Goal: Information Seeking & Learning: Learn about a topic

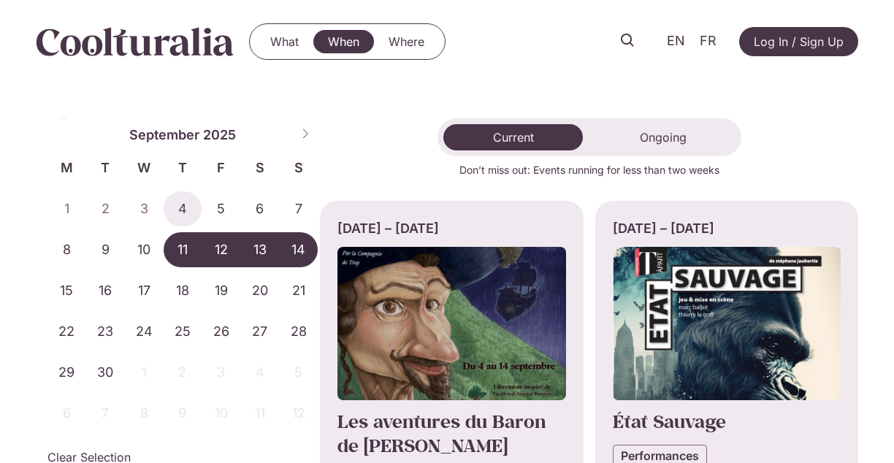
click at [465, 28] on div "What When Where What When Where EN FR Log In / Sign Up" at bounding box center [447, 41] width 822 height 83
click at [276, 45] on link "What" at bounding box center [285, 41] width 58 height 23
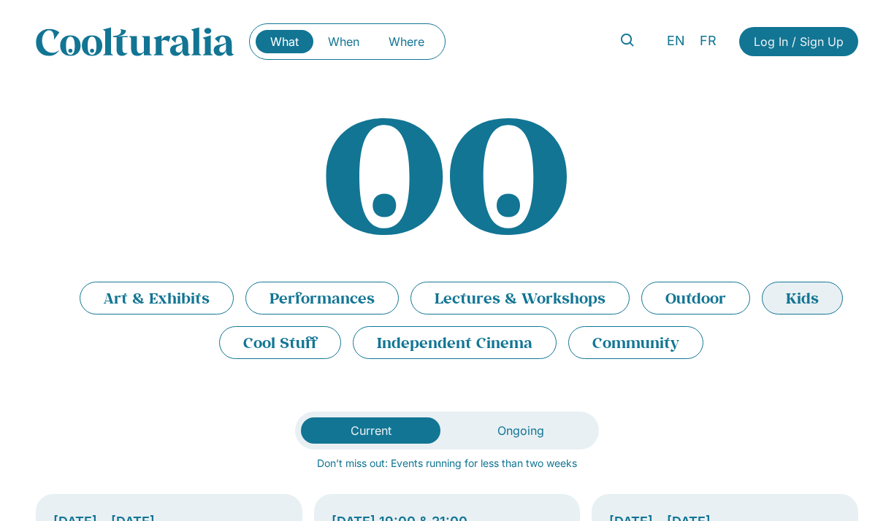
click at [793, 305] on li "Kids" at bounding box center [802, 298] width 81 height 33
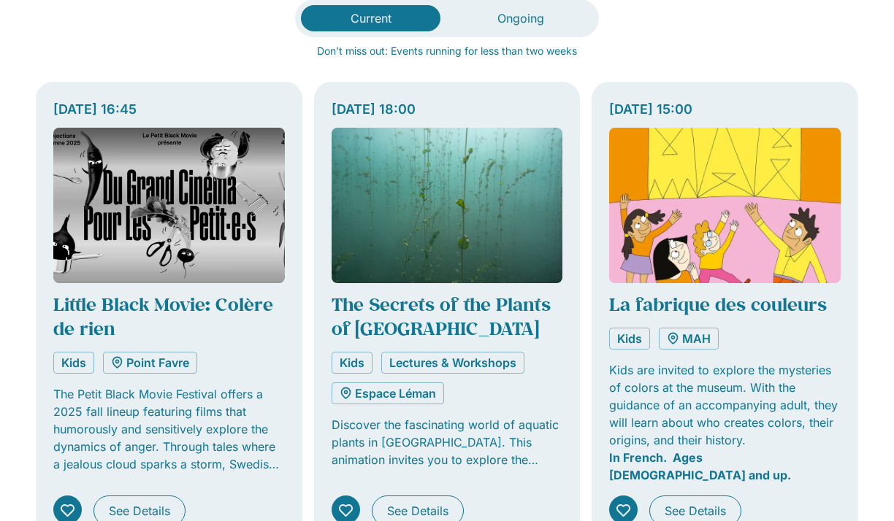
scroll to position [424, 0]
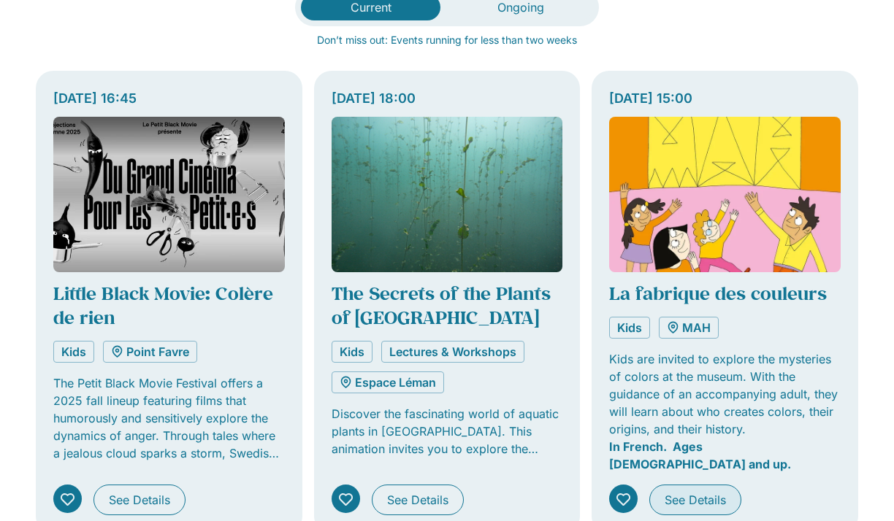
click at [669, 492] on span "See Details" at bounding box center [695, 501] width 61 height 18
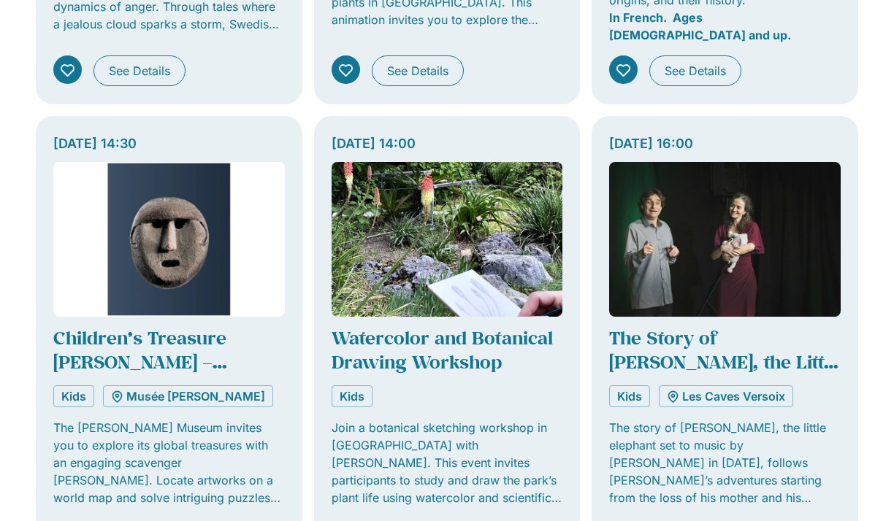
scroll to position [858, 0]
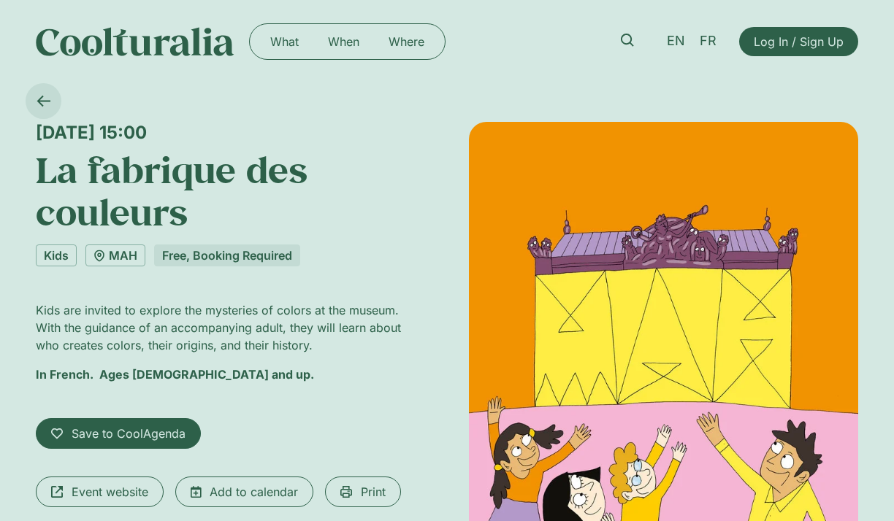
click at [42, 104] on icon at bounding box center [43, 101] width 13 height 11
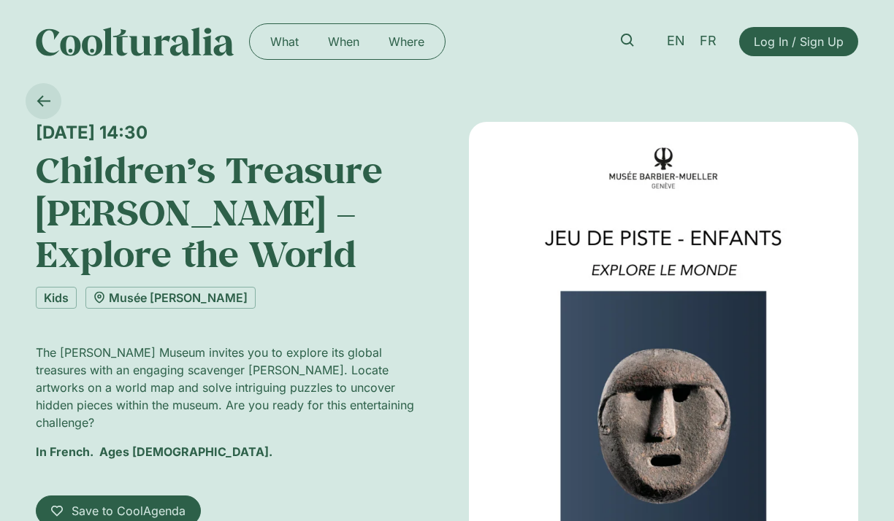
click at [48, 105] on icon at bounding box center [44, 101] width 14 height 14
